Goal: Information Seeking & Learning: Check status

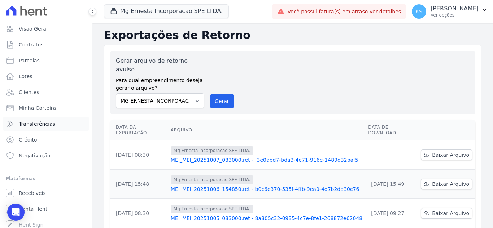
scroll to position [36, 0]
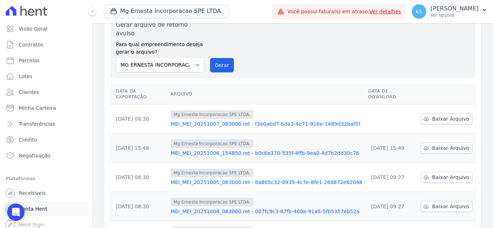
click at [36, 208] on span "Conta Hent" at bounding box center [33, 209] width 28 height 7
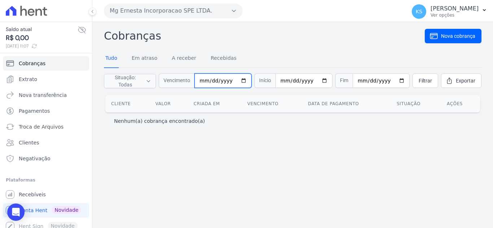
click at [241, 80] on input "date" at bounding box center [222, 81] width 57 height 14
type input "2025-10-06"
click at [320, 82] on input "date" at bounding box center [303, 81] width 57 height 14
type input "2025-10-06"
click at [418, 80] on span "Filtrar" at bounding box center [424, 80] width 13 height 7
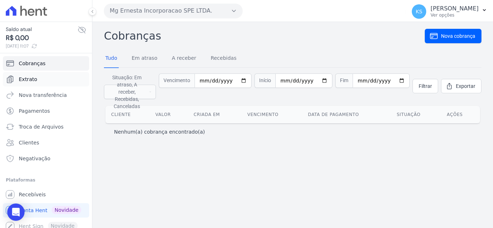
click at [27, 84] on link "Extrato" at bounding box center [46, 79] width 86 height 14
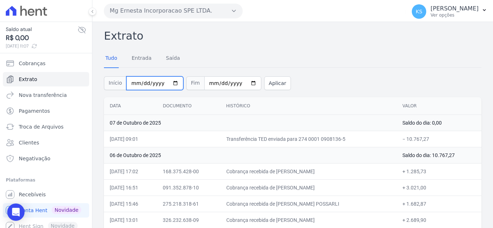
click at [170, 83] on input "2025-10-01" at bounding box center [154, 83] width 57 height 14
type input "[DATE]"
click at [240, 85] on input "2025-10-07" at bounding box center [232, 83] width 57 height 14
type input "[DATE]"
click at [264, 83] on button "Aplicar" at bounding box center [277, 83] width 27 height 14
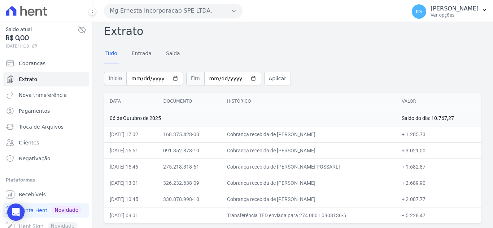
scroll to position [6, 0]
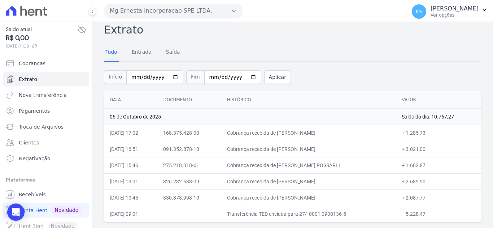
drag, startPoint x: 111, startPoint y: 99, endPoint x: 421, endPoint y: 229, distance: 336.5
click at [421, 228] on html "Saldo atual R$ 0,00 07/10/2025, 11:08 Cobranças Extrato Nova transferência Paga…" at bounding box center [246, 114] width 493 height 228
copy table
drag, startPoint x: 302, startPoint y: 67, endPoint x: 298, endPoint y: 64, distance: 4.9
click at [301, 66] on div "Início 2025-10-06 Fim 2025-10-06 Aplicar" at bounding box center [292, 76] width 377 height 30
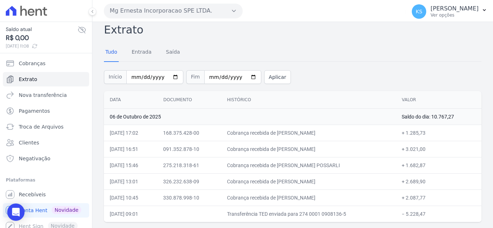
scroll to position [0, 0]
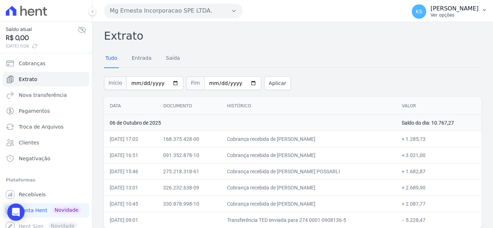
click at [472, 12] on p "Kelly Silva" at bounding box center [454, 8] width 48 height 7
click at [410, 33] on link "Logout" at bounding box center [446, 31] width 92 height 13
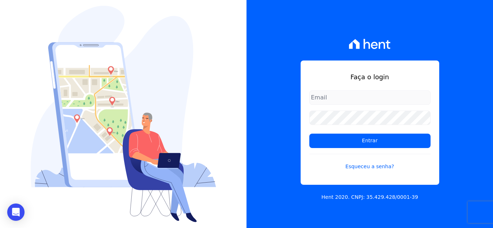
click at [328, 99] on input "email" at bounding box center [369, 98] width 121 height 14
type input "[PERSON_NAME][EMAIL_ADDRESS][DOMAIN_NAME]"
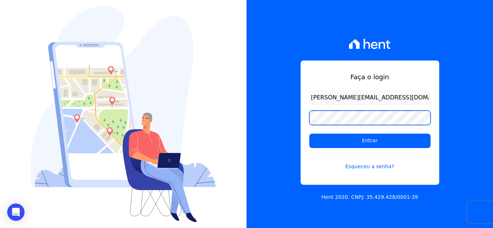
click at [309, 134] on input "Entrar" at bounding box center [369, 141] width 121 height 14
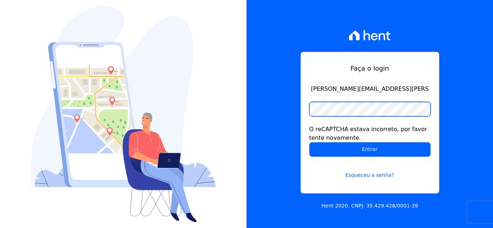
click at [309, 142] on input "Entrar" at bounding box center [369, 149] width 121 height 14
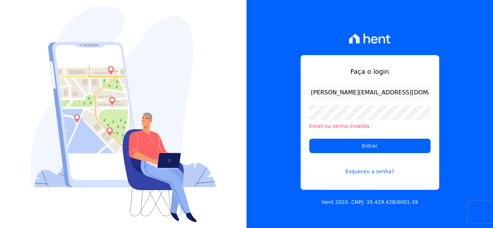
drag, startPoint x: 462, startPoint y: 122, endPoint x: 444, endPoint y: 122, distance: 17.3
click at [459, 122] on div "Faça o login kelly.silva@construtoramgtec.com.br Email ou senha inválida. Entra…" at bounding box center [369, 114] width 246 height 228
click at [479, 108] on div "Faça o login kelly.silva@construtoramgtec.com.br Email ou senha inválida. Entra…" at bounding box center [369, 114] width 246 height 228
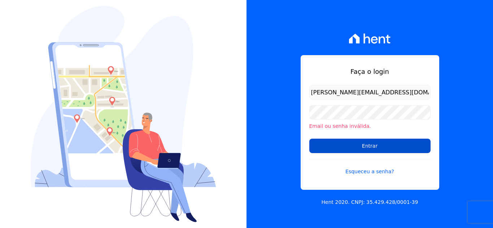
click at [385, 145] on input "Entrar" at bounding box center [369, 146] width 121 height 14
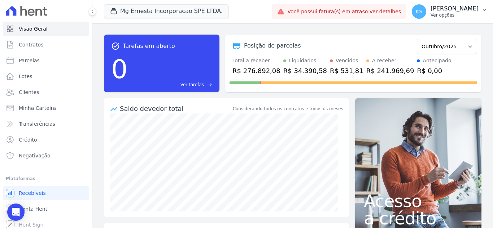
click at [456, 17] on p "Ver opções" at bounding box center [454, 15] width 48 height 6
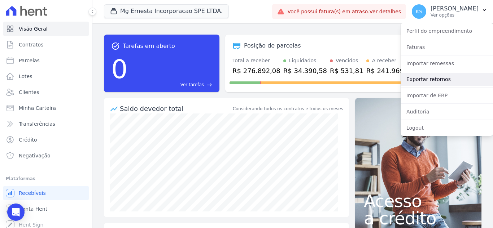
click at [437, 77] on link "Exportar retornos" at bounding box center [446, 79] width 92 height 13
